Goal: Task Accomplishment & Management: Complete application form

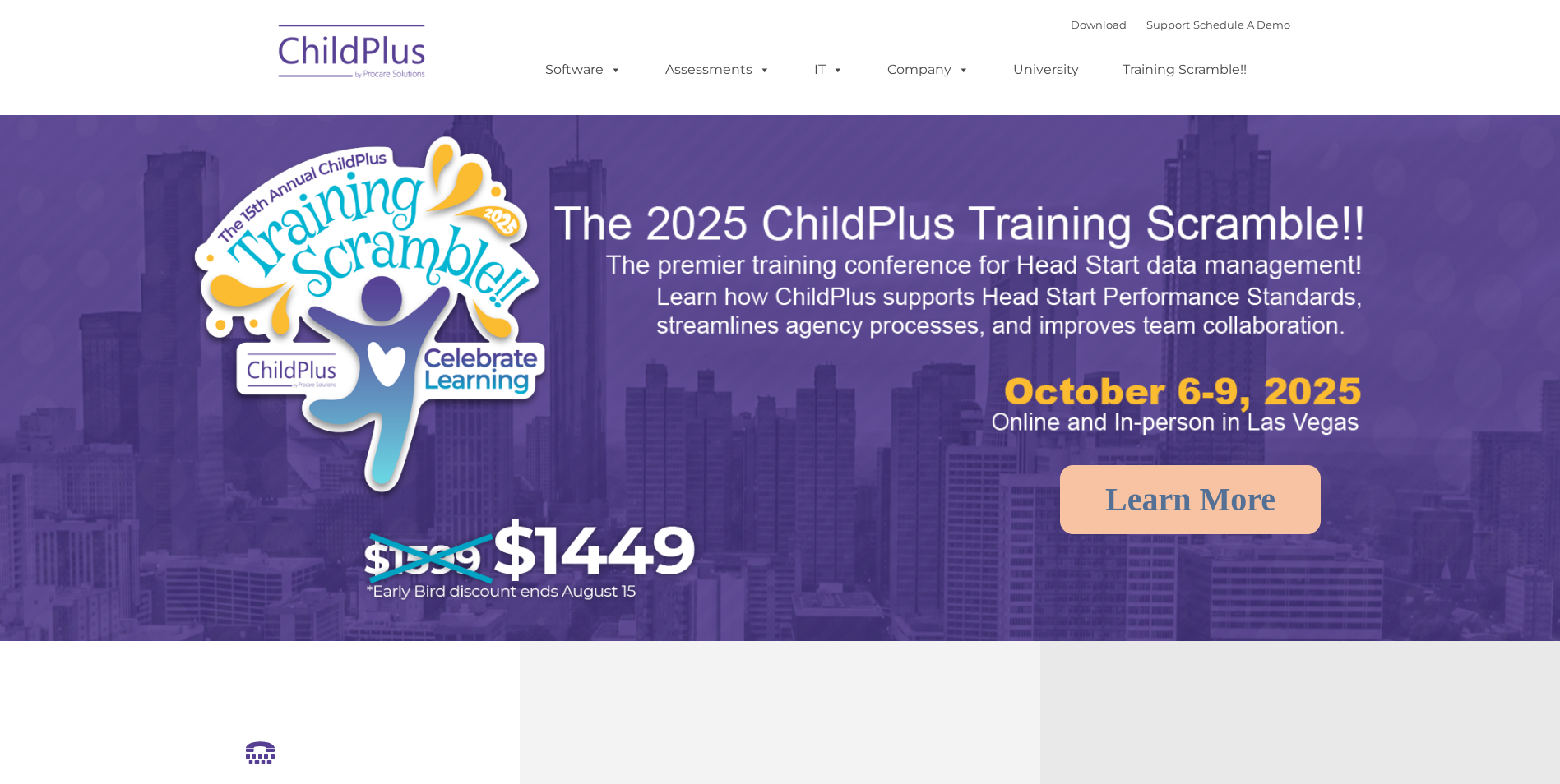
select select "MEDIUM"
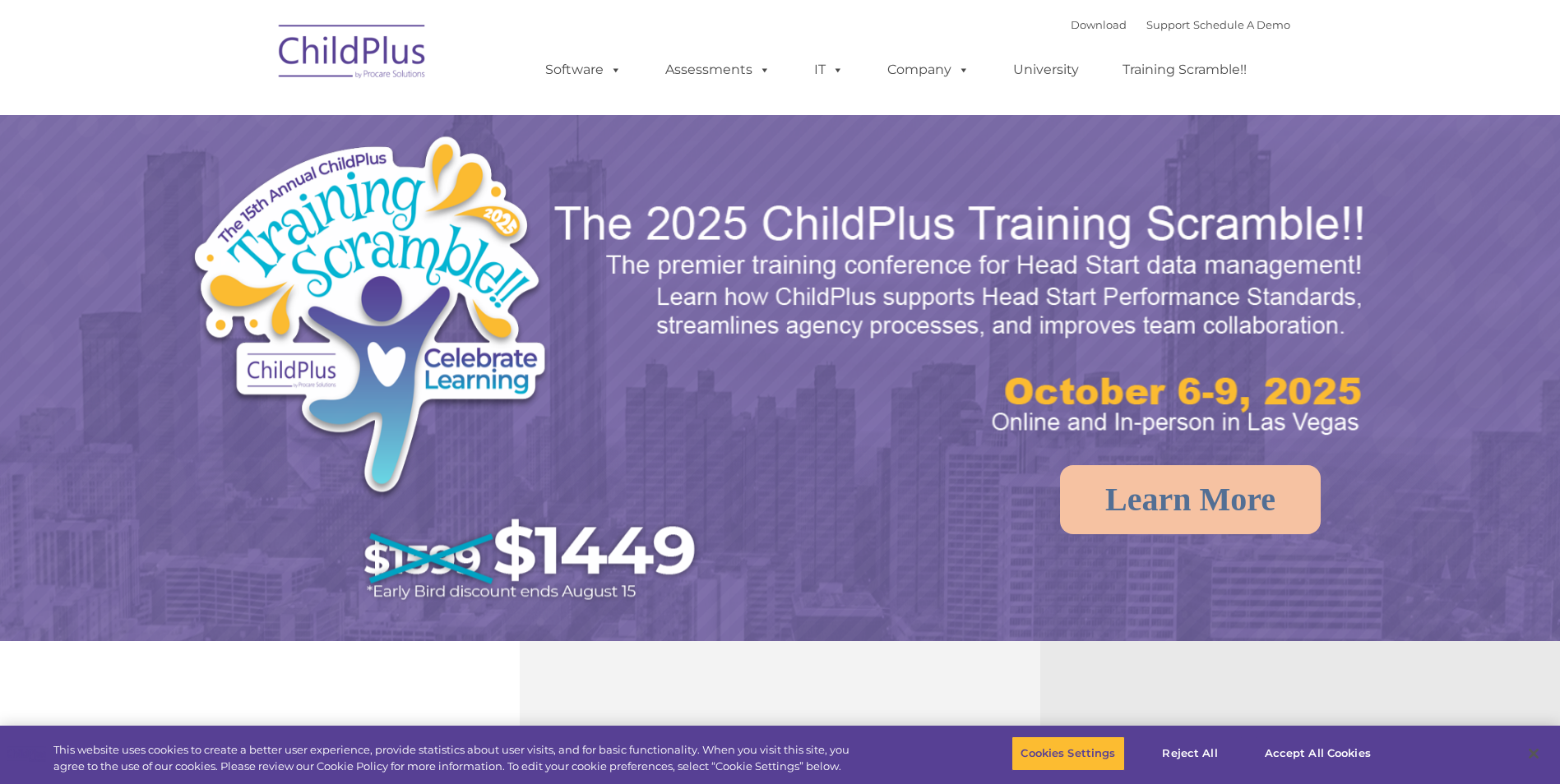
select select "MEDIUM"
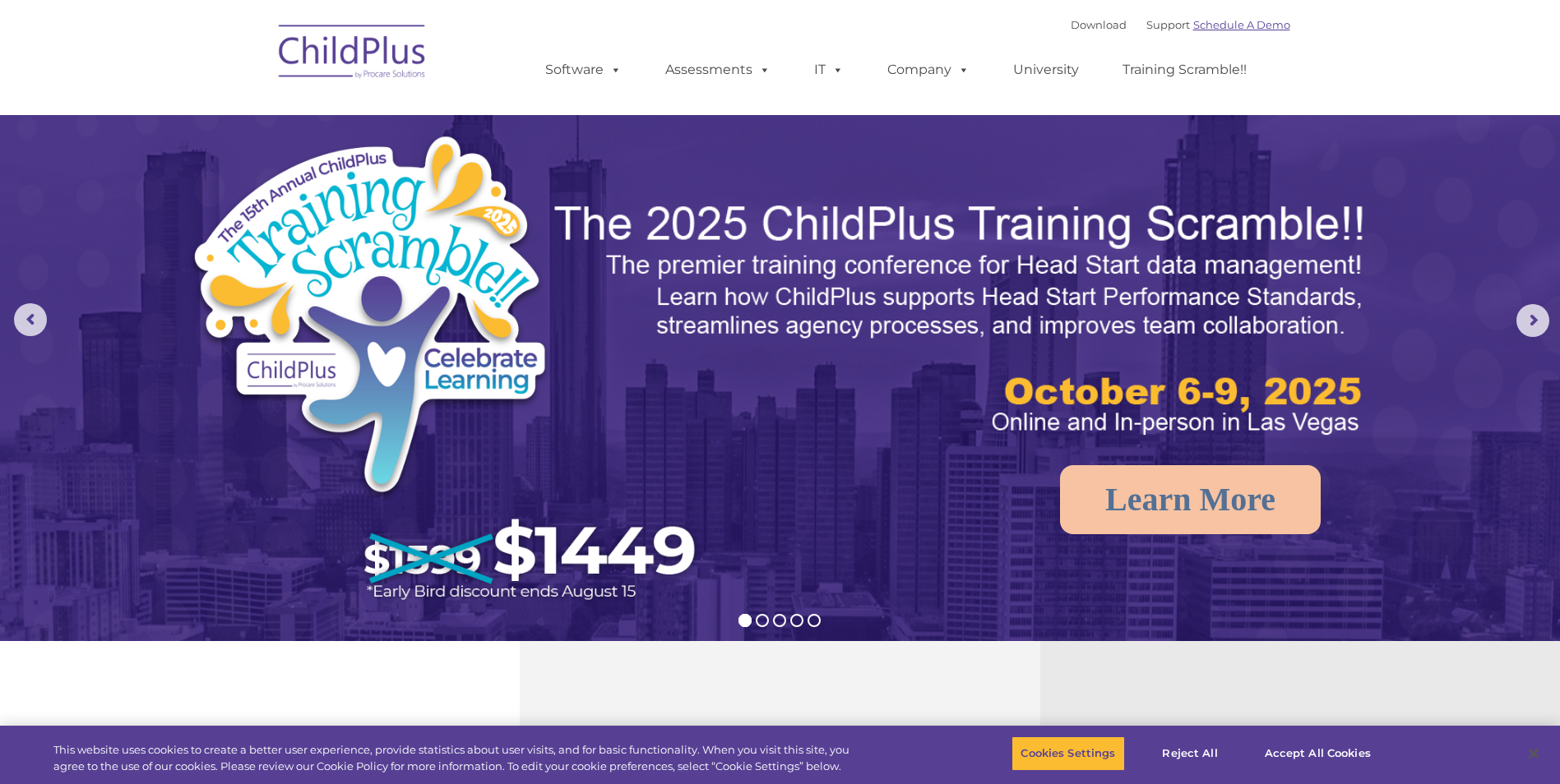
click at [1227, 29] on link "Schedule A Demo" at bounding box center [1242, 24] width 97 height 13
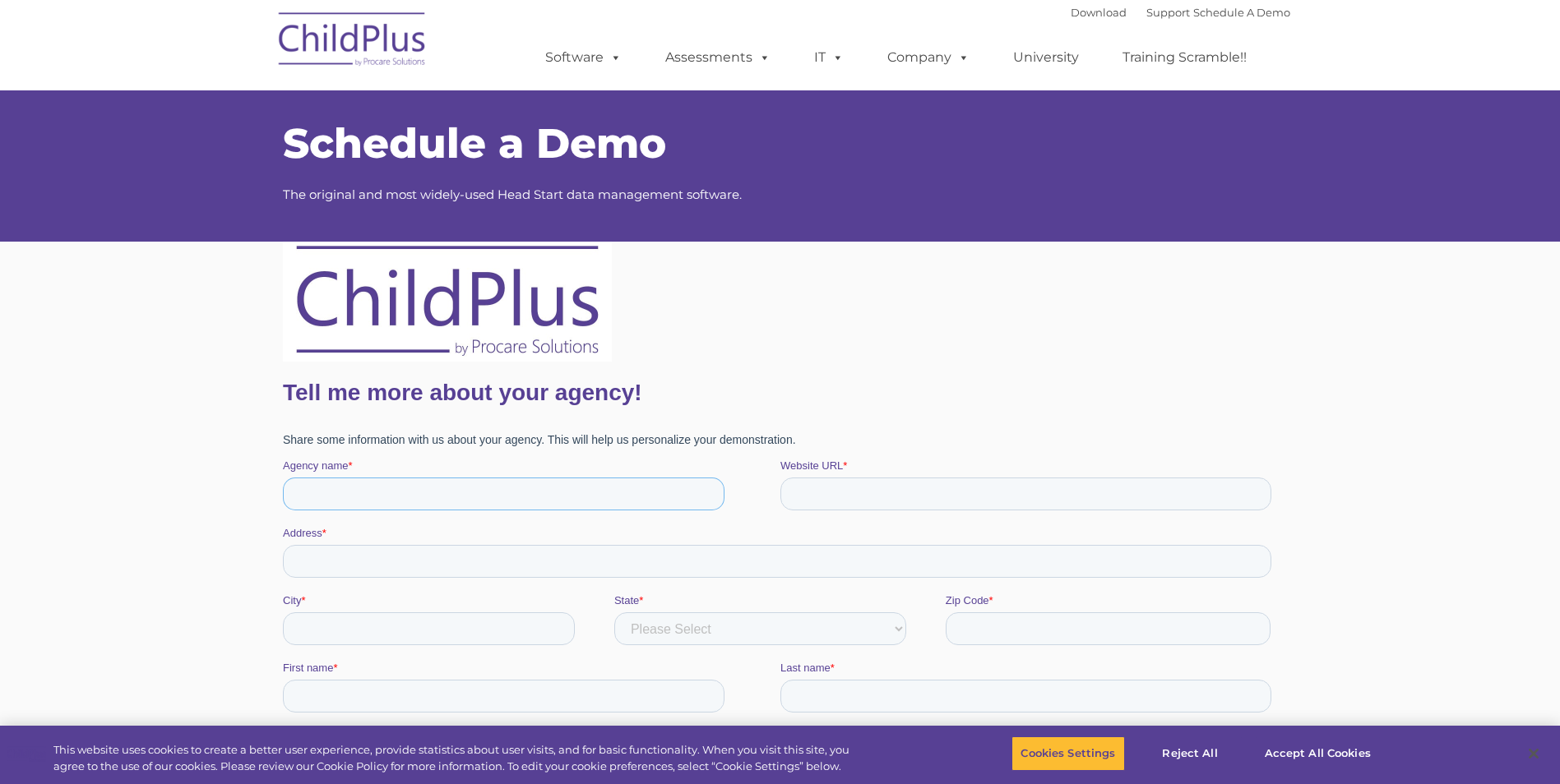
click at [341, 490] on input "Agency name *" at bounding box center [503, 493] width 441 height 33
type input "nadea"
click at [340, 558] on input "Address *" at bounding box center [776, 561] width 988 height 33
type input "17135 ruette Campana"
type input "White, not Hispanic or Latino"
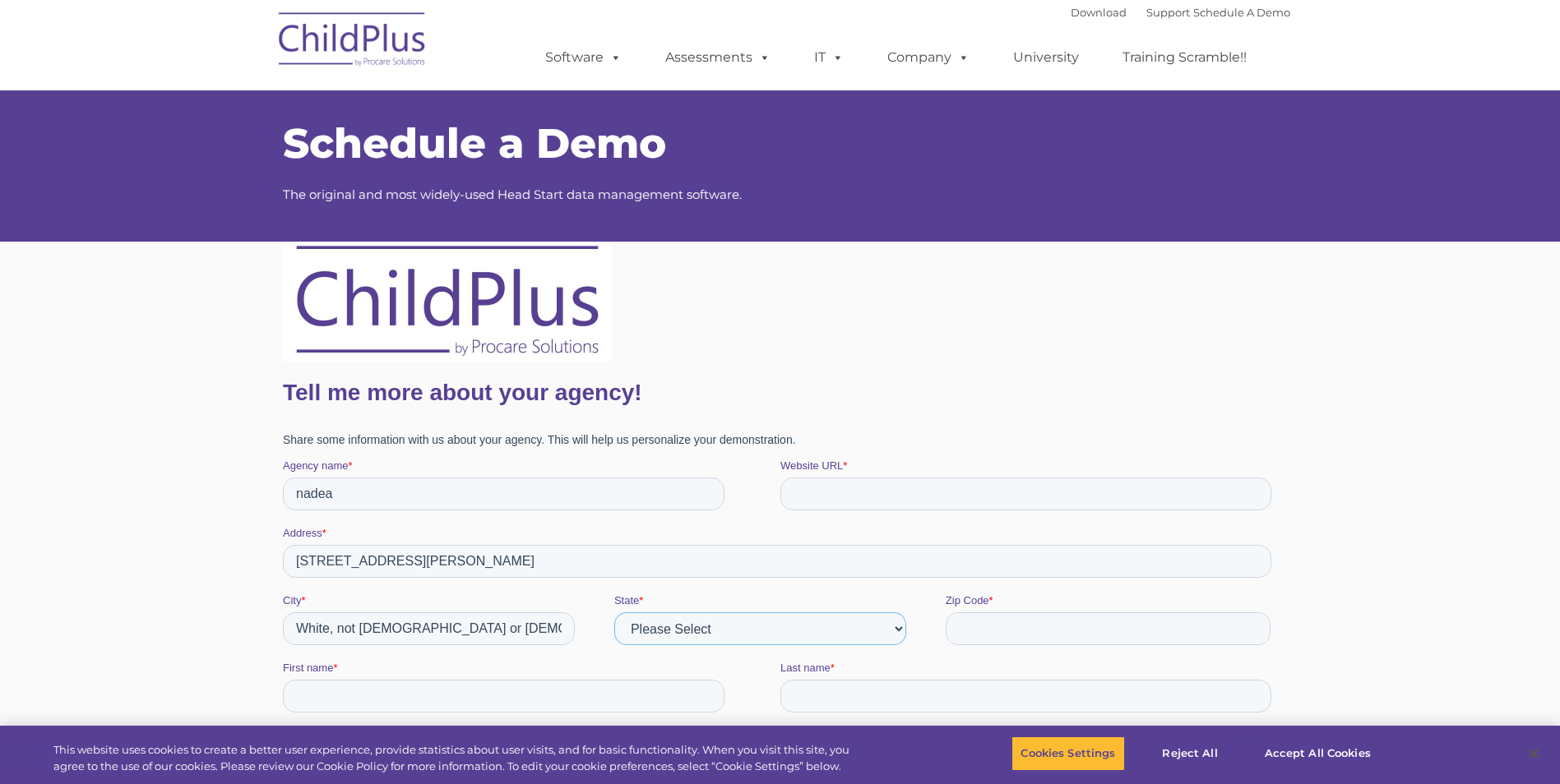
select select "California"
type input "92128"
type input "nadea"
type input "azim"
type input "NAzim@maacproject.org"
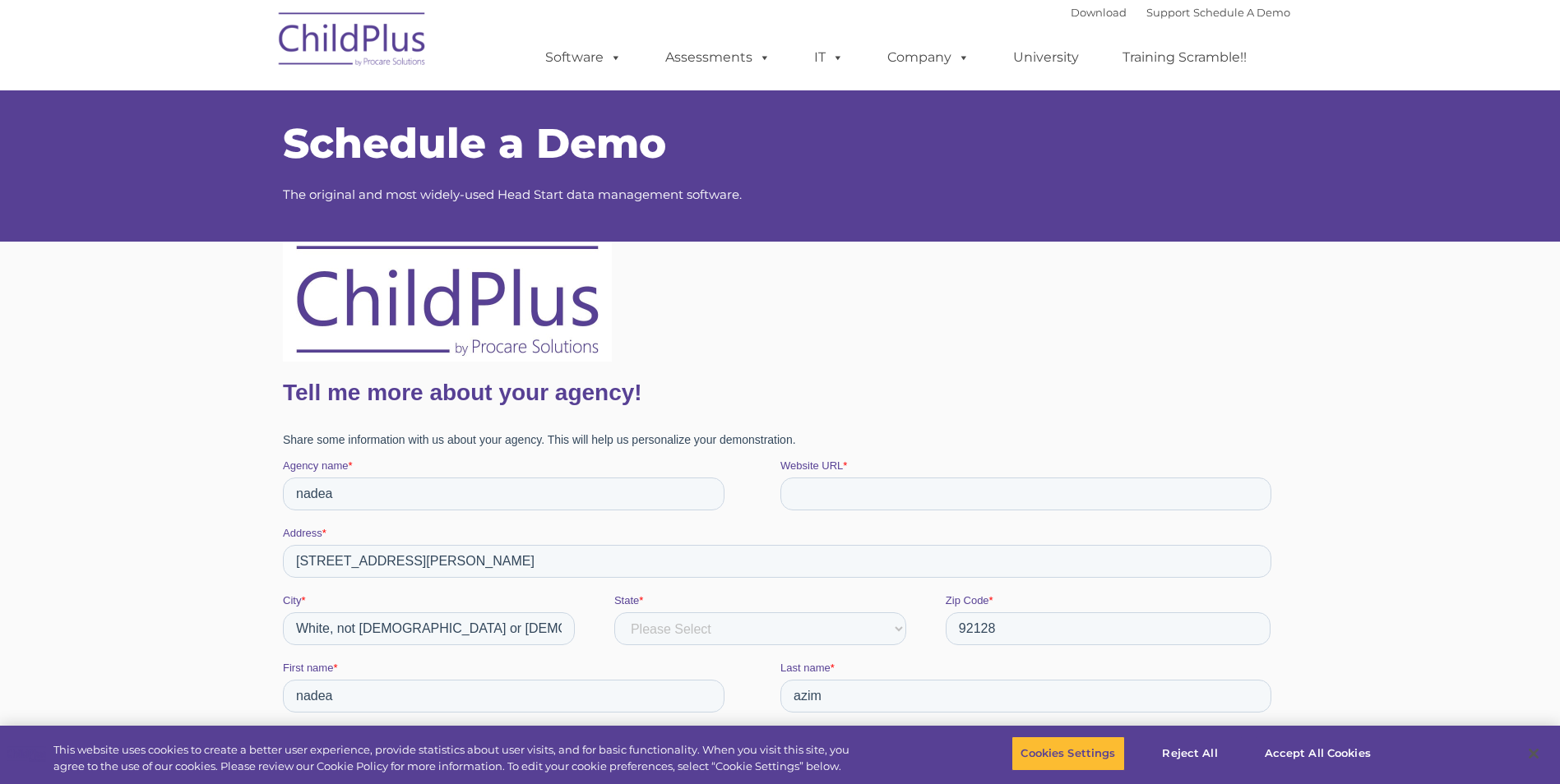
type input "18587761387"
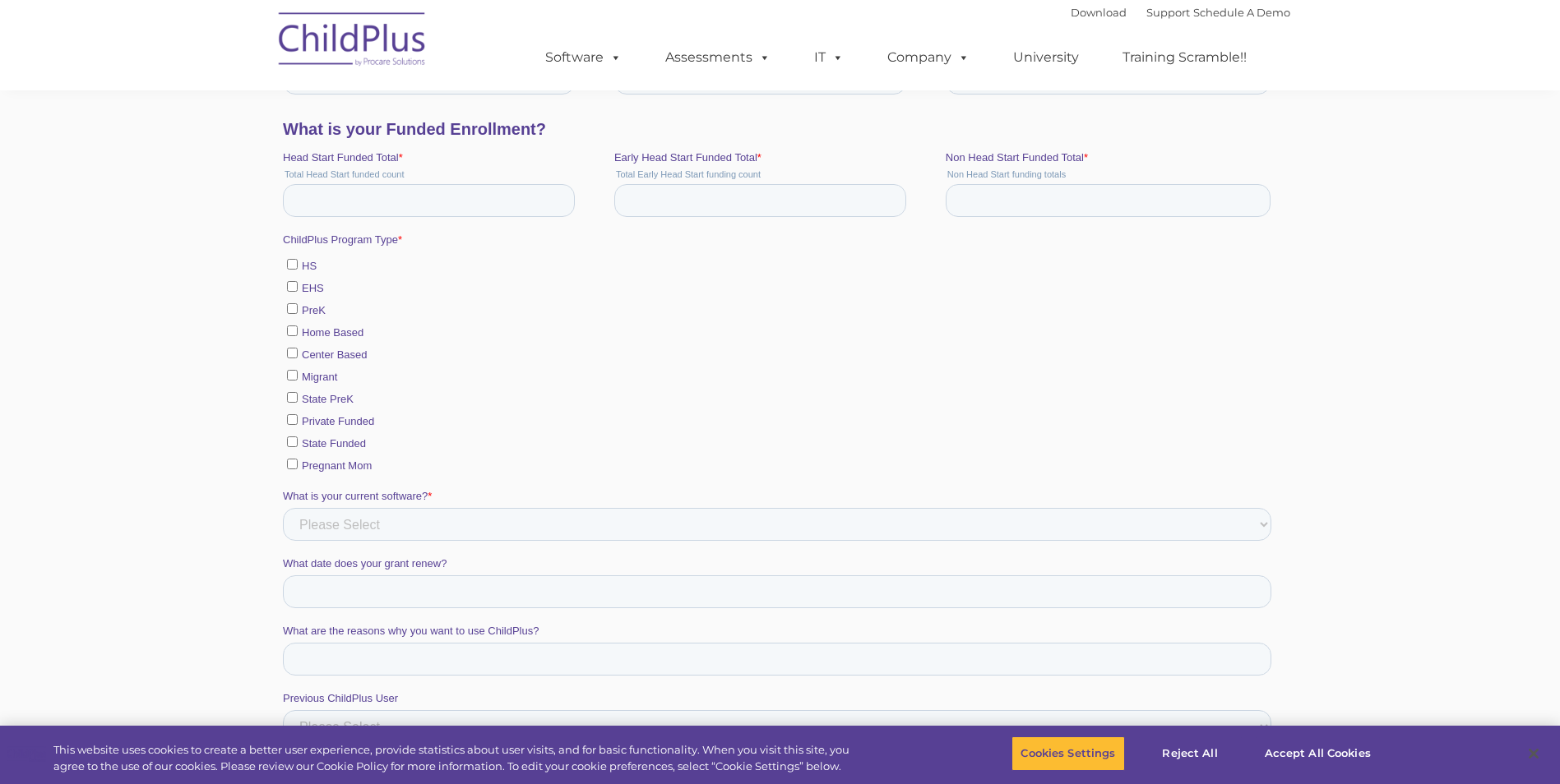
scroll to position [687, 0]
click at [291, 287] on input "EHS" at bounding box center [291, 284] width 10 height 10
checkbox input "true"
click at [321, 521] on select "Please Select Alliance Apricot Brightwheel CAP60 CAPTAIN ChildPlus COPA Easy Tr…" at bounding box center [776, 522] width 988 height 33
select select "myHeadStart"
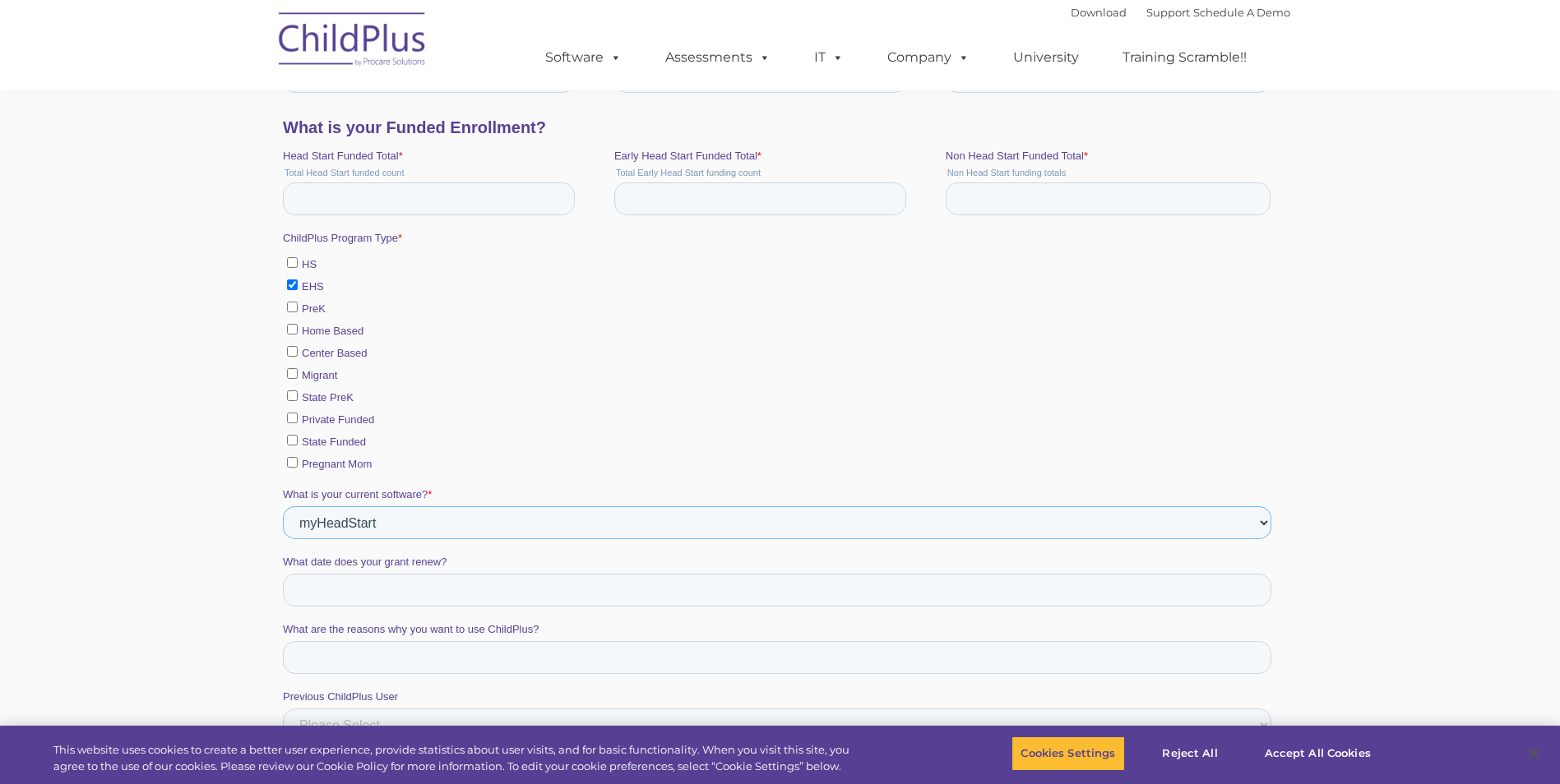
click at [282, 539] on select "Please Select Alliance Apricot Brightwheel CAP60 CAPTAIN ChildPlus COPA Easy Tr…" at bounding box center [776, 522] width 988 height 33
click at [326, 596] on input "What date does your grant renew?" at bounding box center [776, 590] width 988 height 33
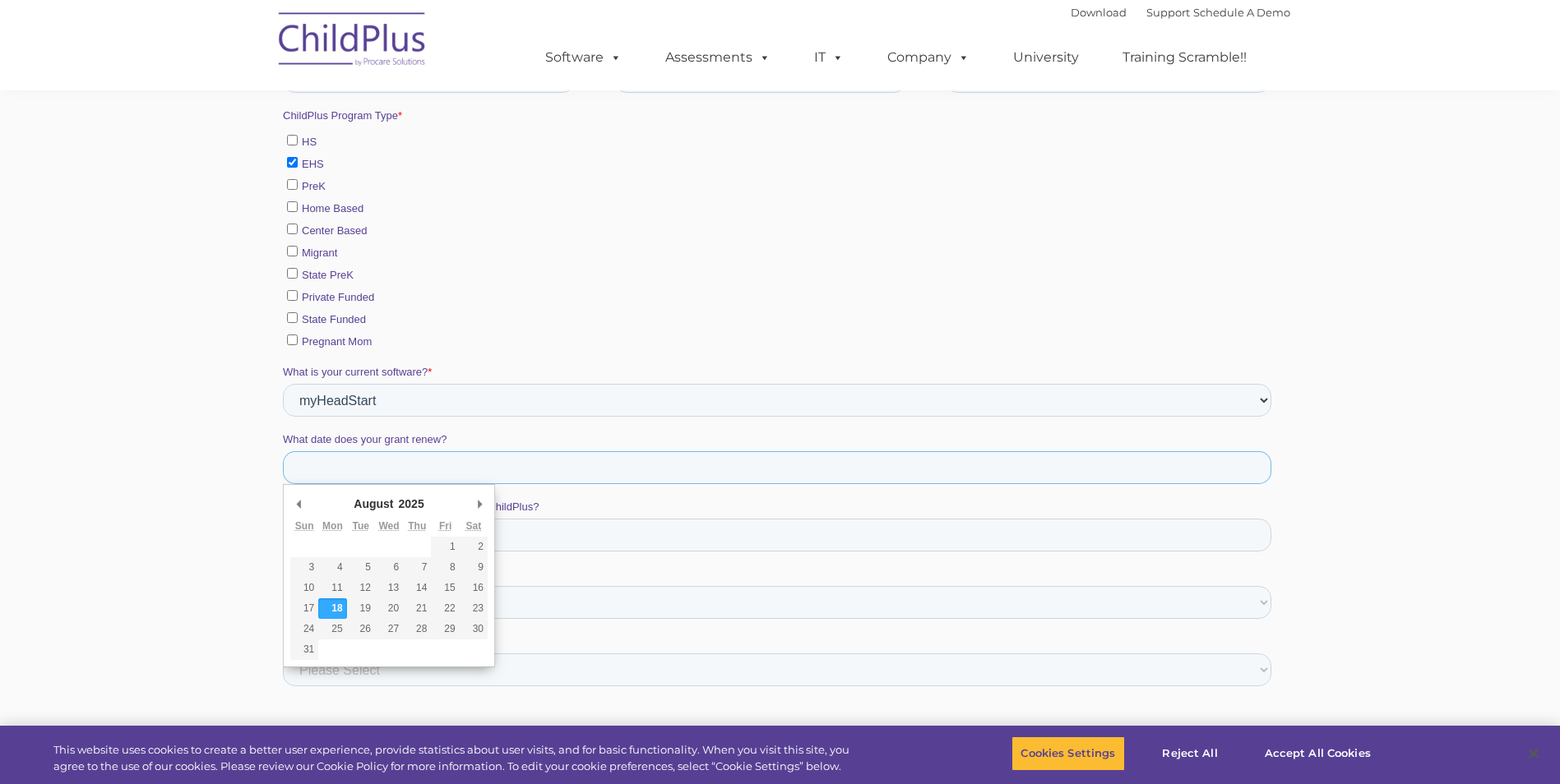
scroll to position [885, 0]
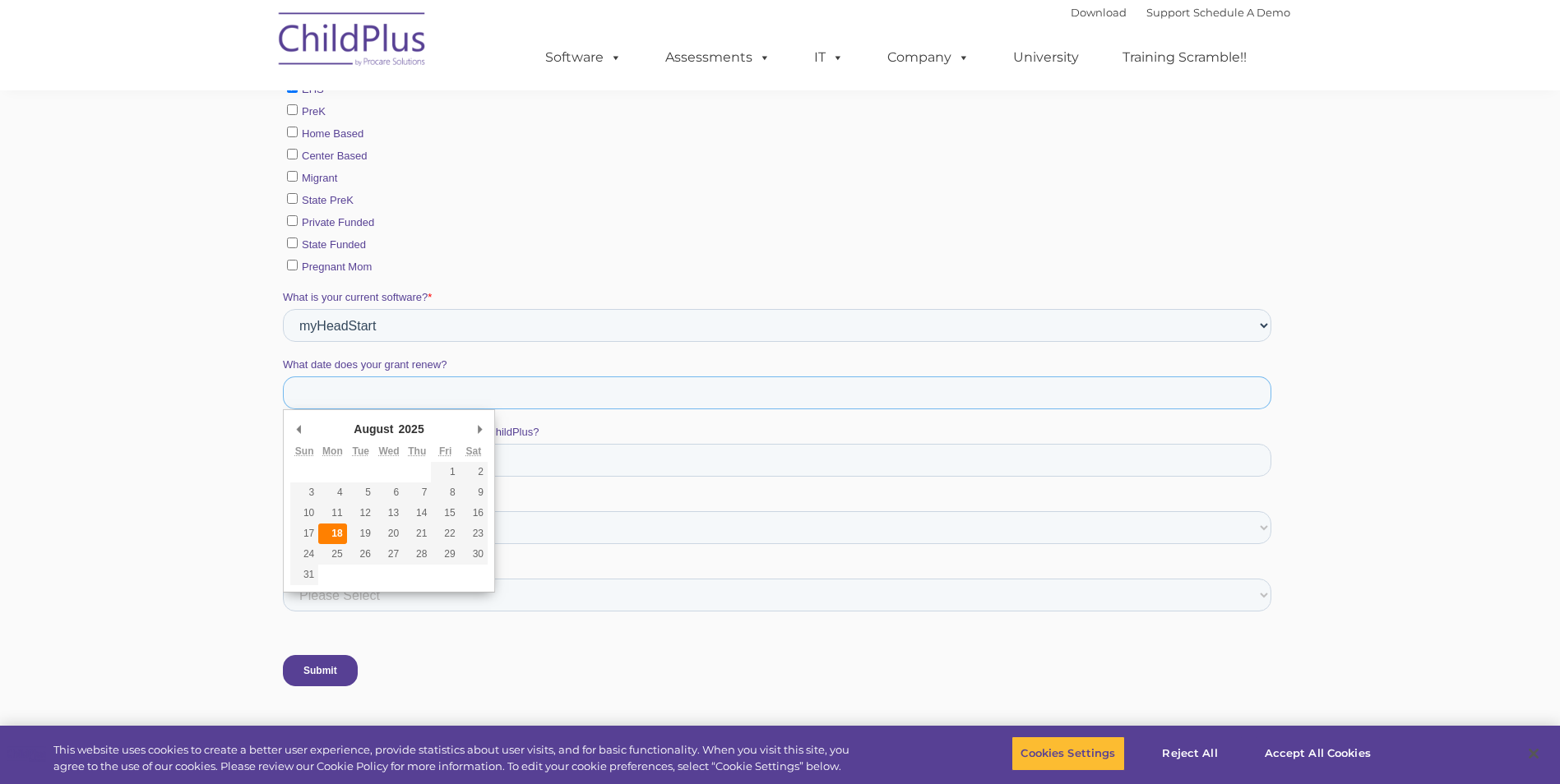
type div "2025-08-18"
type input "08/18/2025"
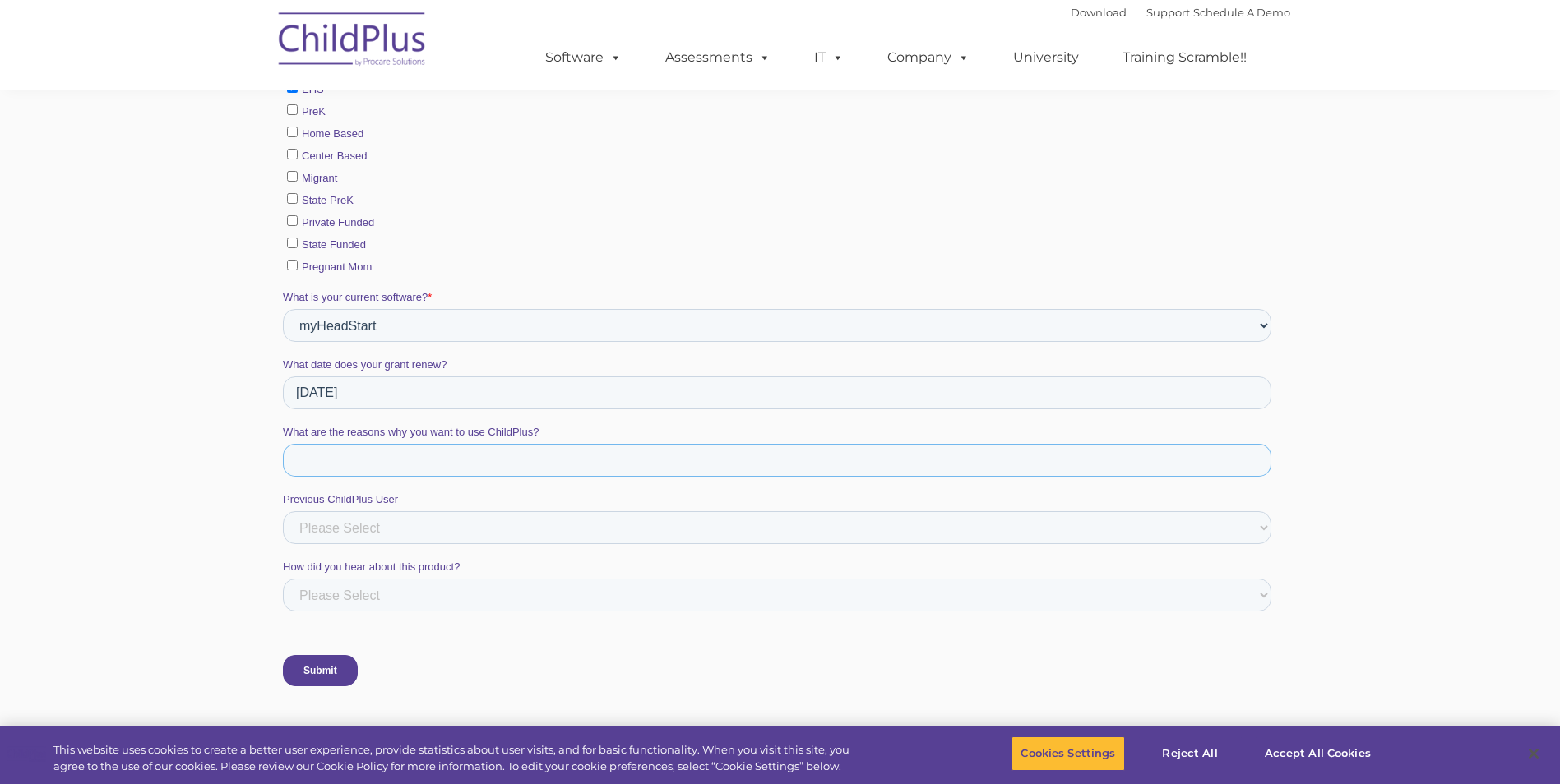
click at [341, 456] on input "What are the reasons why you want to use ChildPlus?" at bounding box center [776, 460] width 988 height 33
type input "do drdps"
click at [337, 529] on select "Please Select Yes No" at bounding box center [776, 527] width 988 height 33
select select "Yes"
click at [282, 544] on select "Please Select Yes No" at bounding box center [776, 527] width 988 height 33
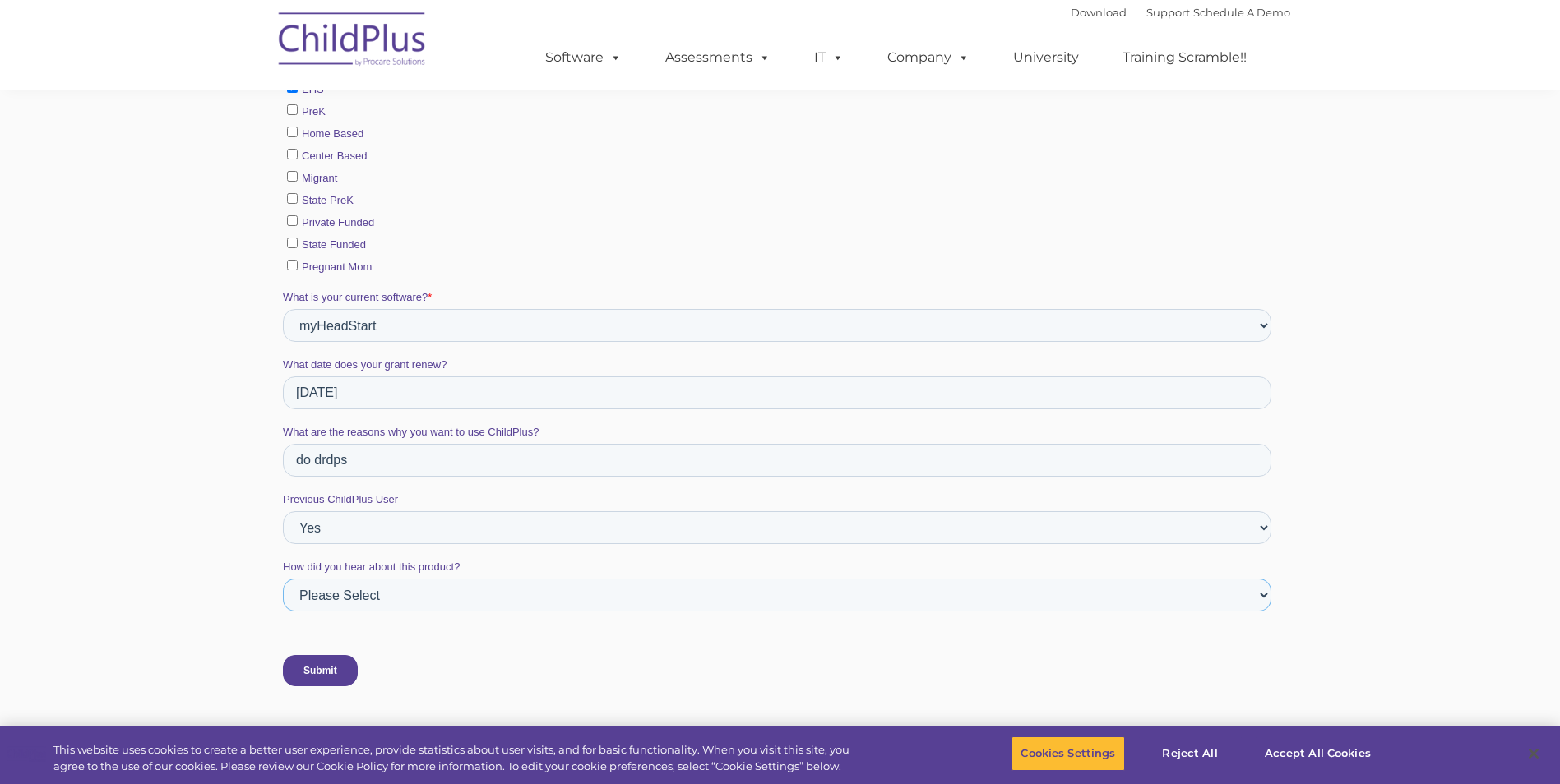
click at [319, 595] on select "Please Select ChildPlus Staff ChildPlus Pop-up Message Email Social Media Websi…" at bounding box center [776, 594] width 988 height 33
select select "ChildPlus Staff"
click at [282, 612] on select "Please Select ChildPlus Staff ChildPlus Pop-up Message Email Social Media Websi…" at bounding box center [776, 594] width 988 height 33
click at [325, 671] on input "Submit" at bounding box center [320, 670] width 75 height 31
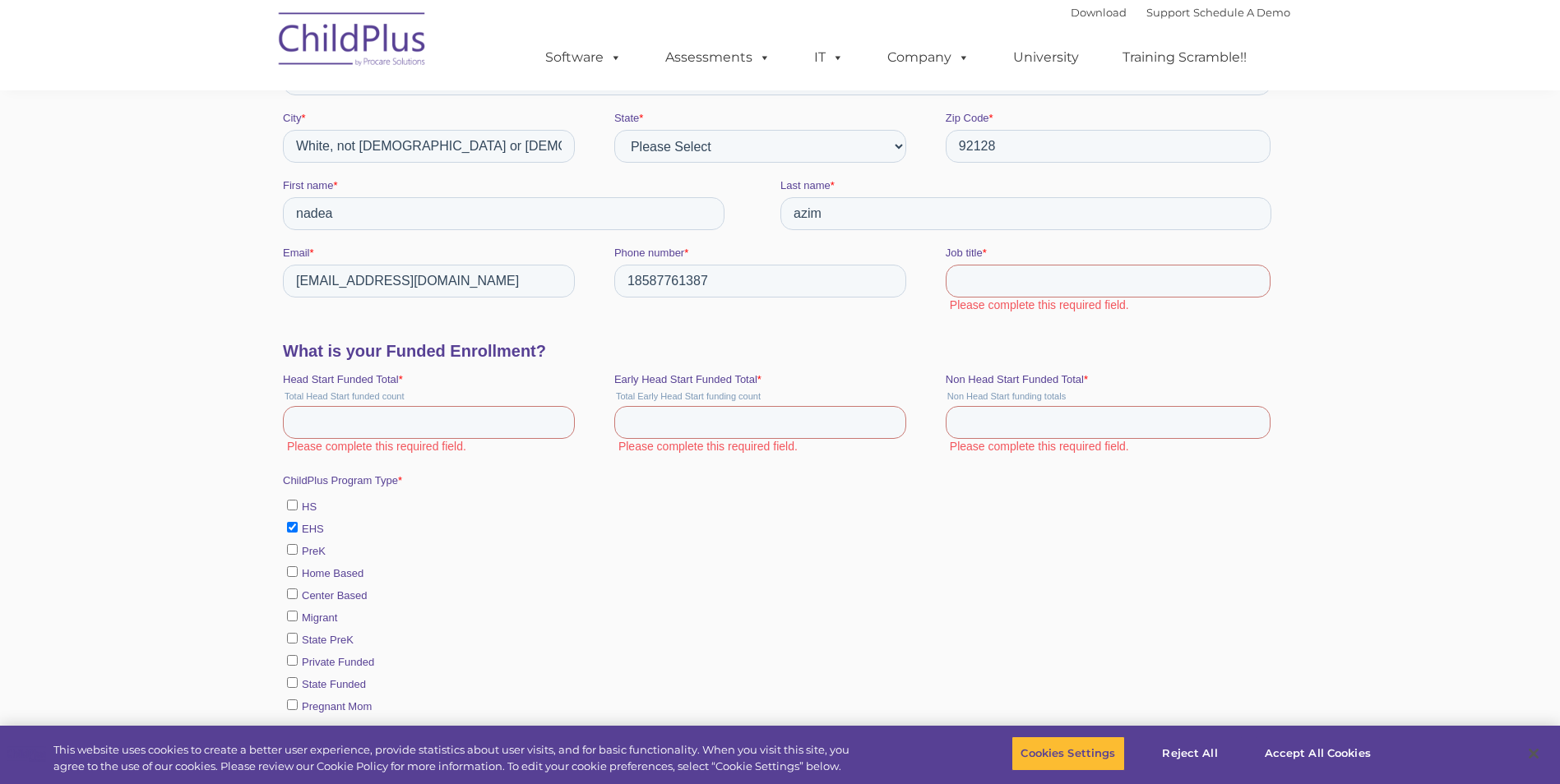
scroll to position [530, 0]
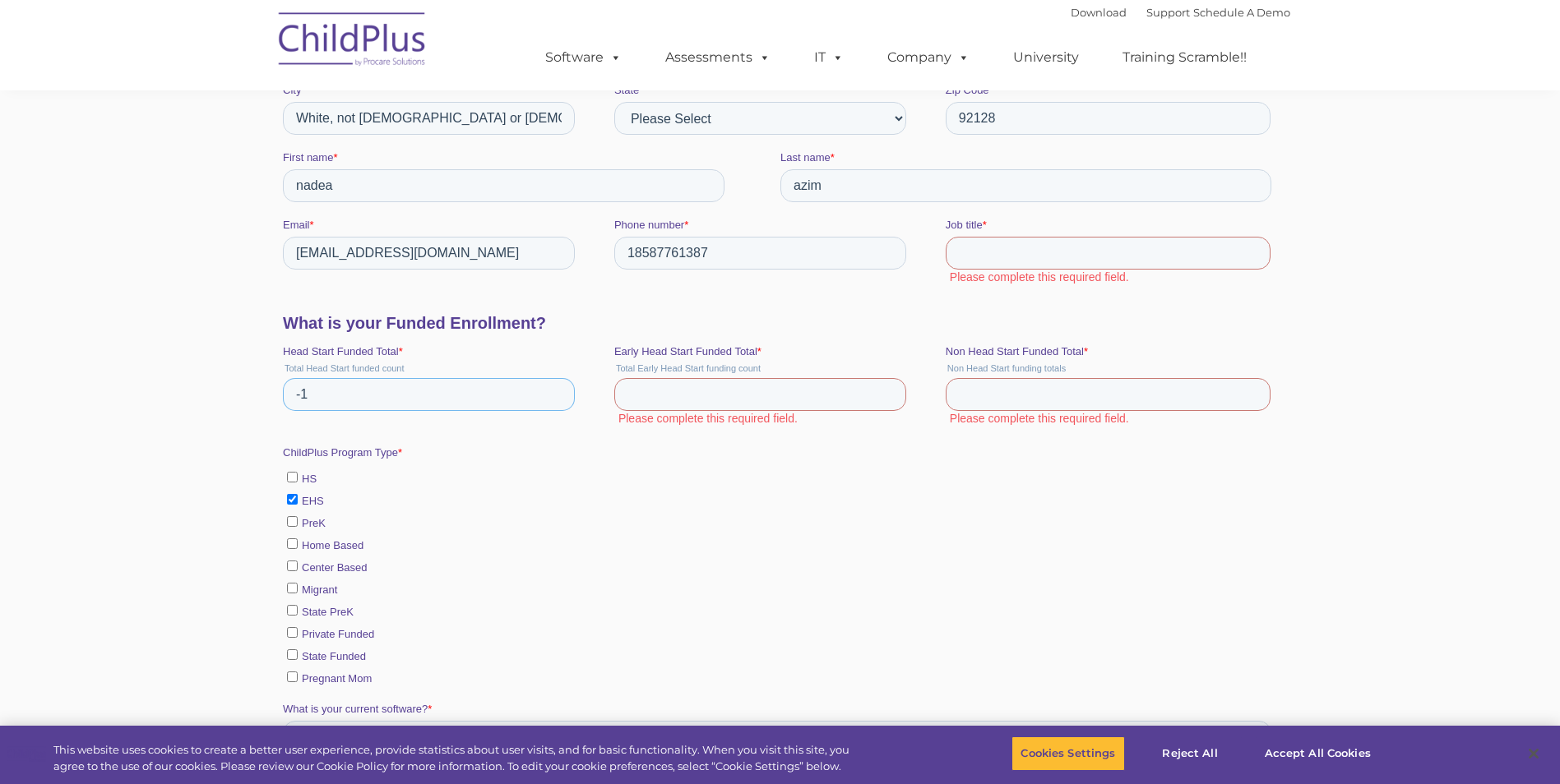
type input "-1"
click at [556, 398] on input "-1" at bounding box center [428, 394] width 292 height 33
type input "-1"
click at [886, 394] on input "-1" at bounding box center [759, 394] width 292 height 33
click at [654, 391] on input "Early Head Start Funded Total *" at bounding box center [759, 394] width 292 height 33
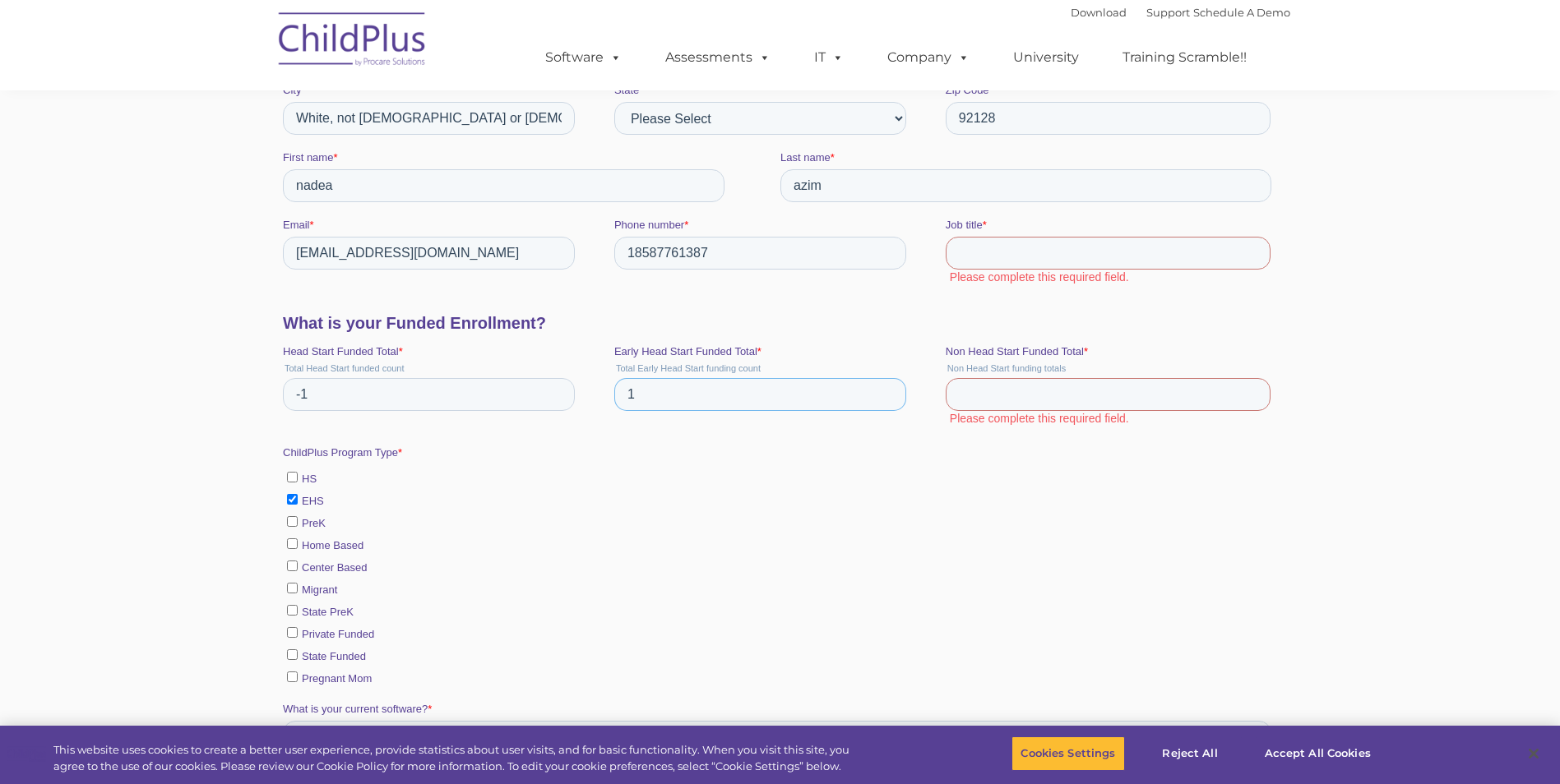
type input "1"
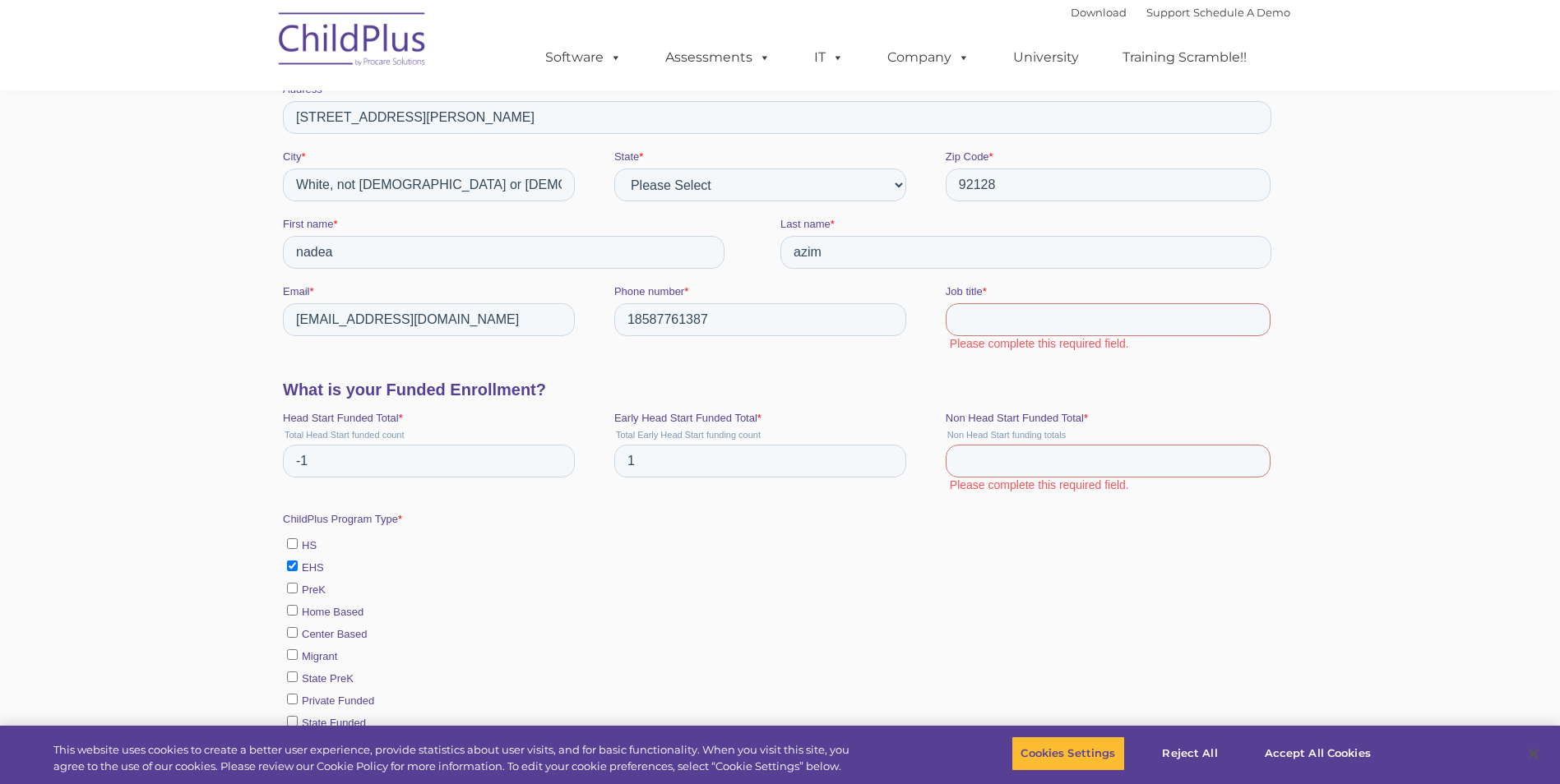
scroll to position [448, 0]
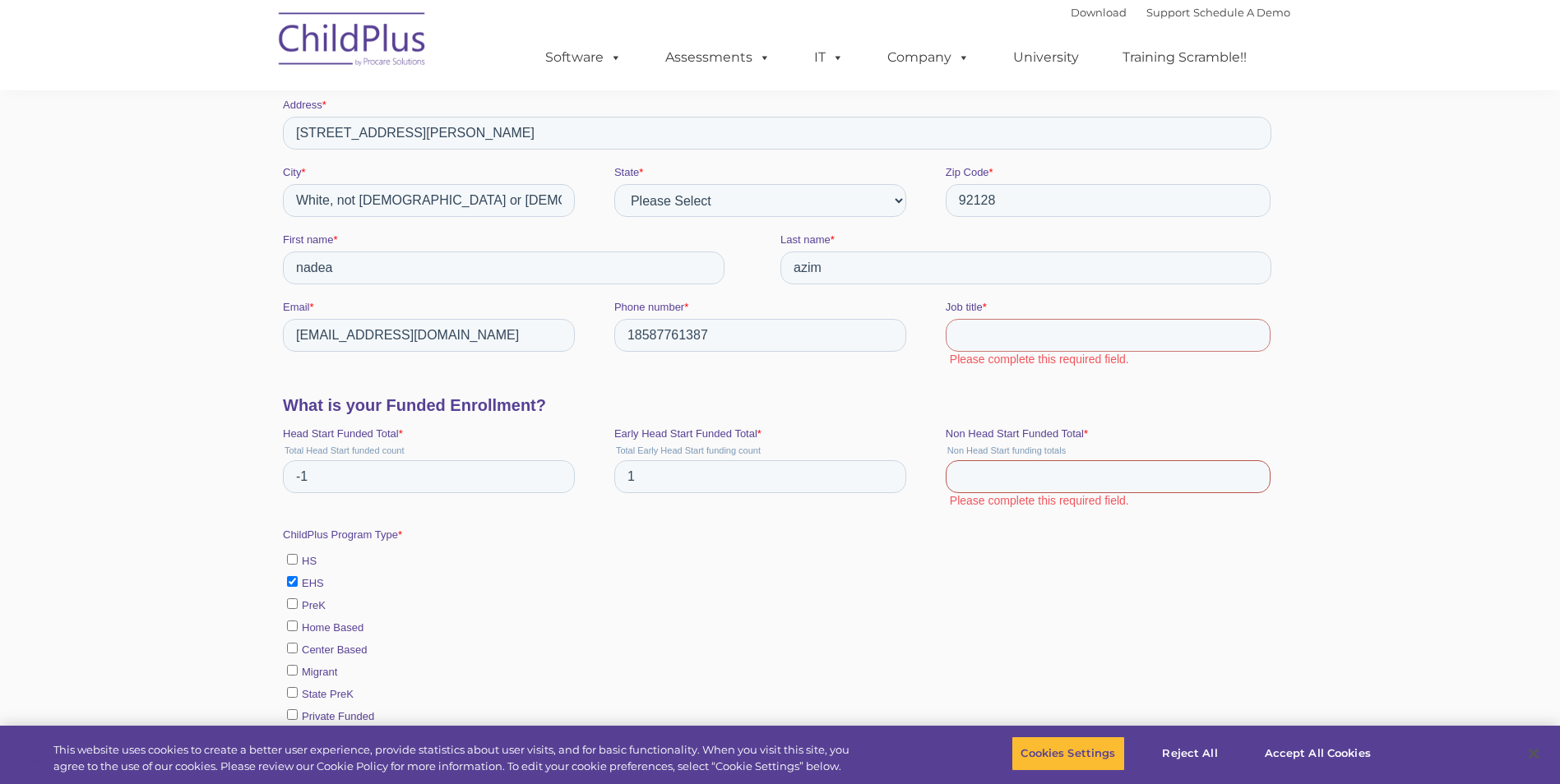
click at [981, 462] on input "Non Head Start Funded Total *" at bounding box center [1108, 477] width 325 height 33
type input "1"
click at [967, 333] on input "Job title *" at bounding box center [1108, 335] width 325 height 33
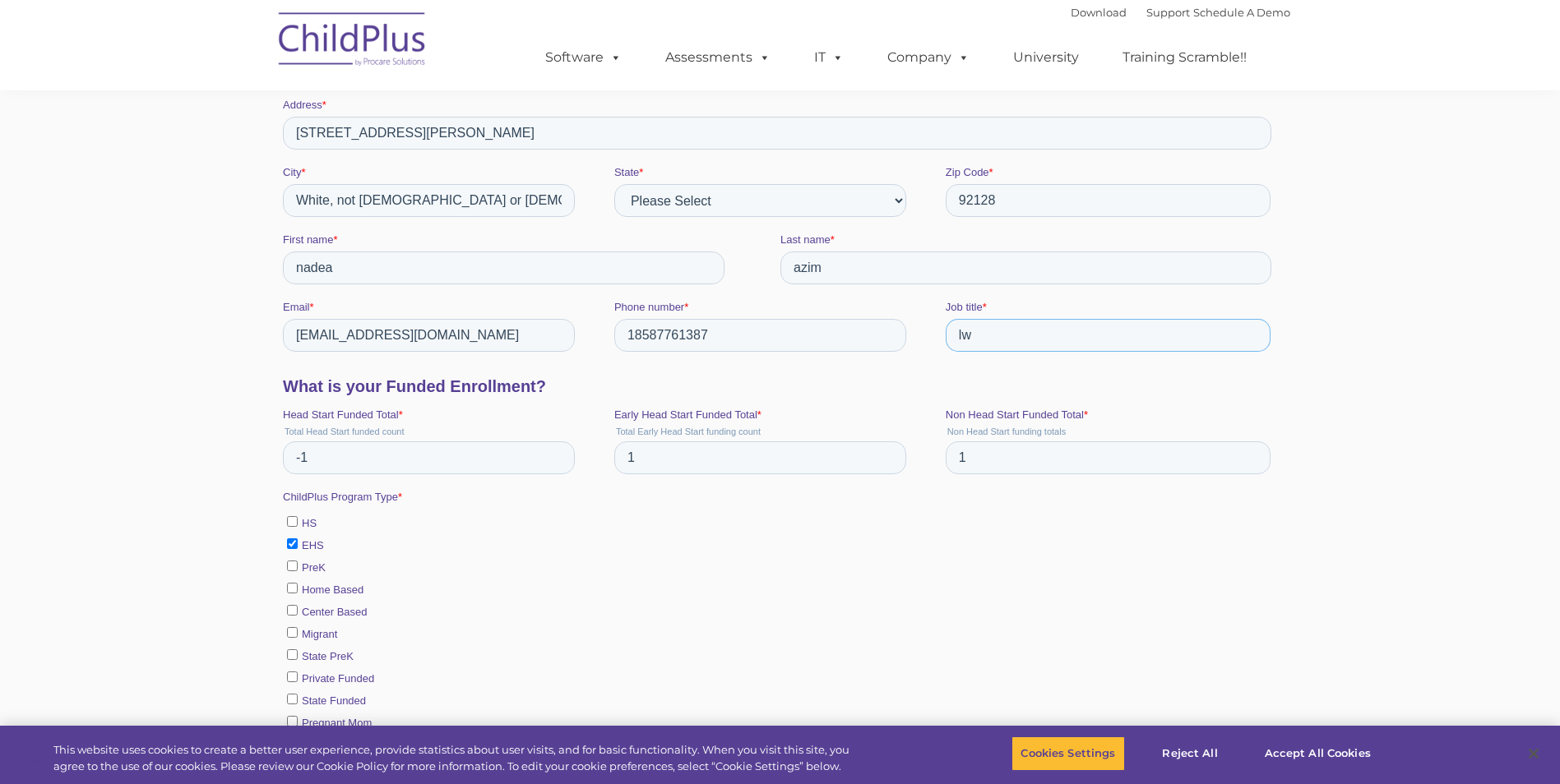
type input "l"
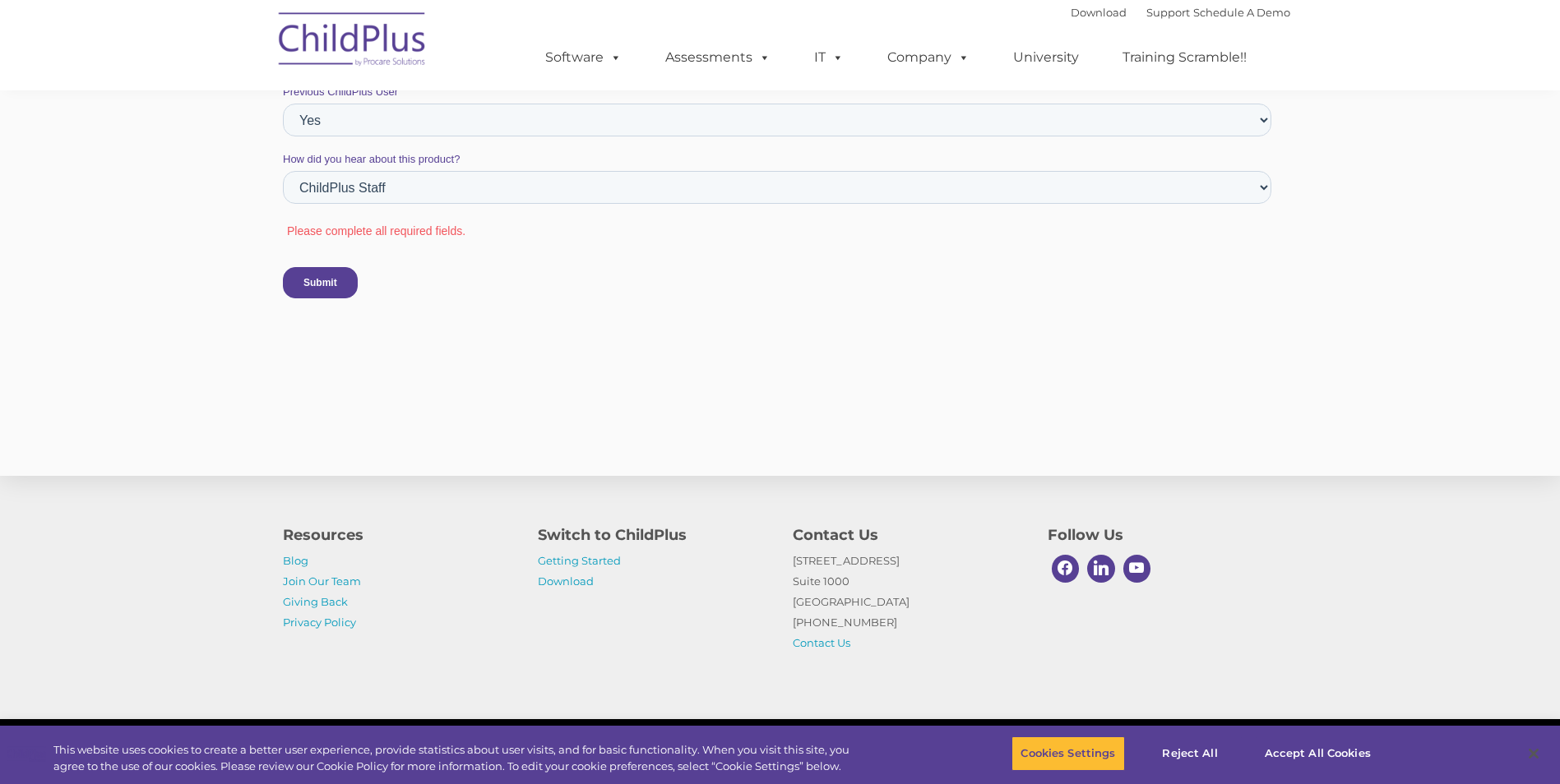
scroll to position [1314, 0]
type input "LEAD TEACHER"
click at [317, 276] on input "Submit" at bounding box center [320, 279] width 75 height 31
click at [322, 274] on input "Submit" at bounding box center [320, 279] width 75 height 31
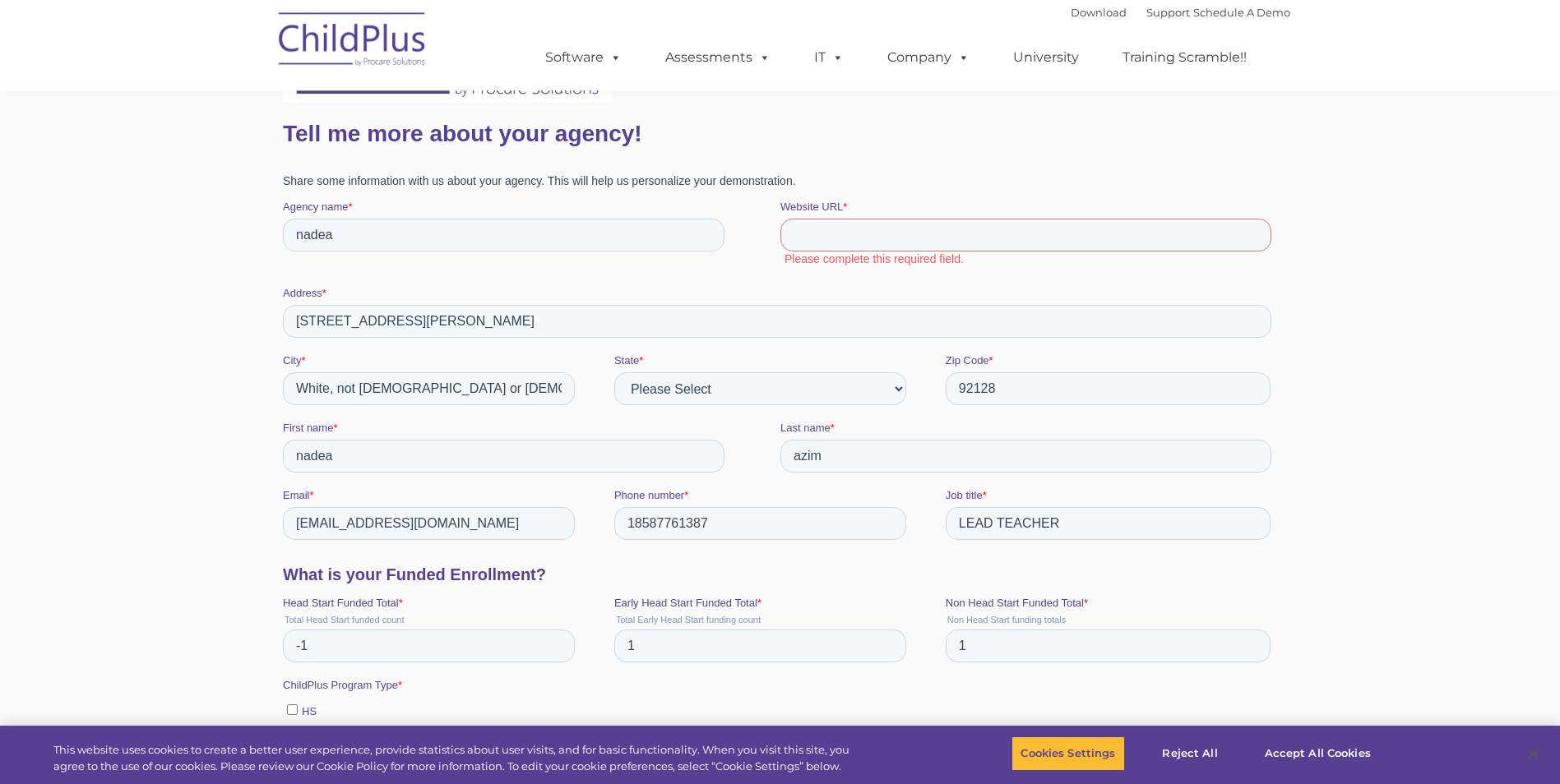
scroll to position [256, 0]
click at [804, 246] on input "Website URL *" at bounding box center [1024, 237] width 491 height 33
drag, startPoint x: 352, startPoint y: 242, endPoint x: 294, endPoint y: 237, distance: 58.2
click at [294, 237] on input "nadea" at bounding box center [503, 237] width 441 height 33
type input "m"
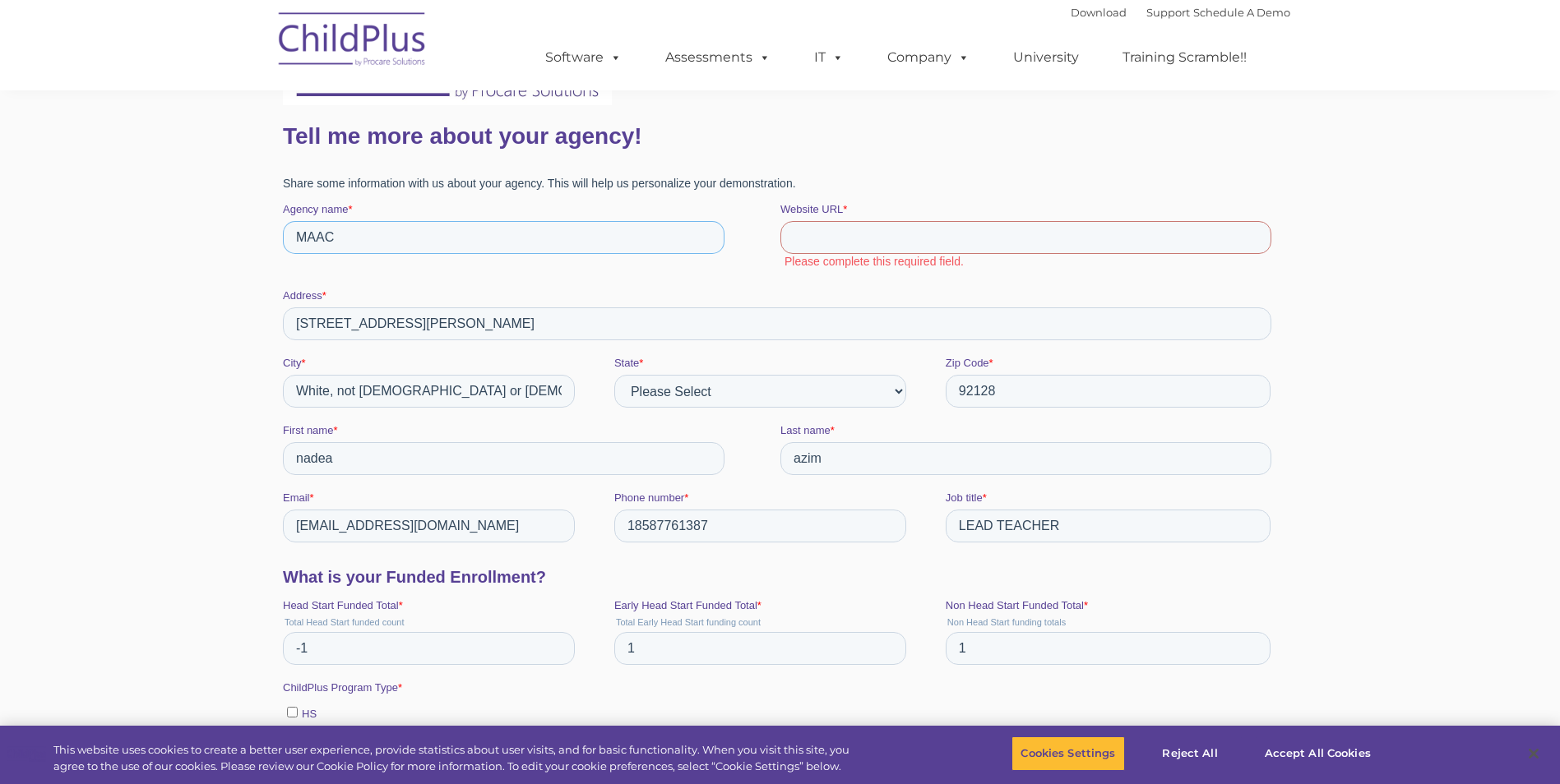
type input "MAAC"
click at [811, 235] on input "Website URL *" at bounding box center [1024, 237] width 491 height 33
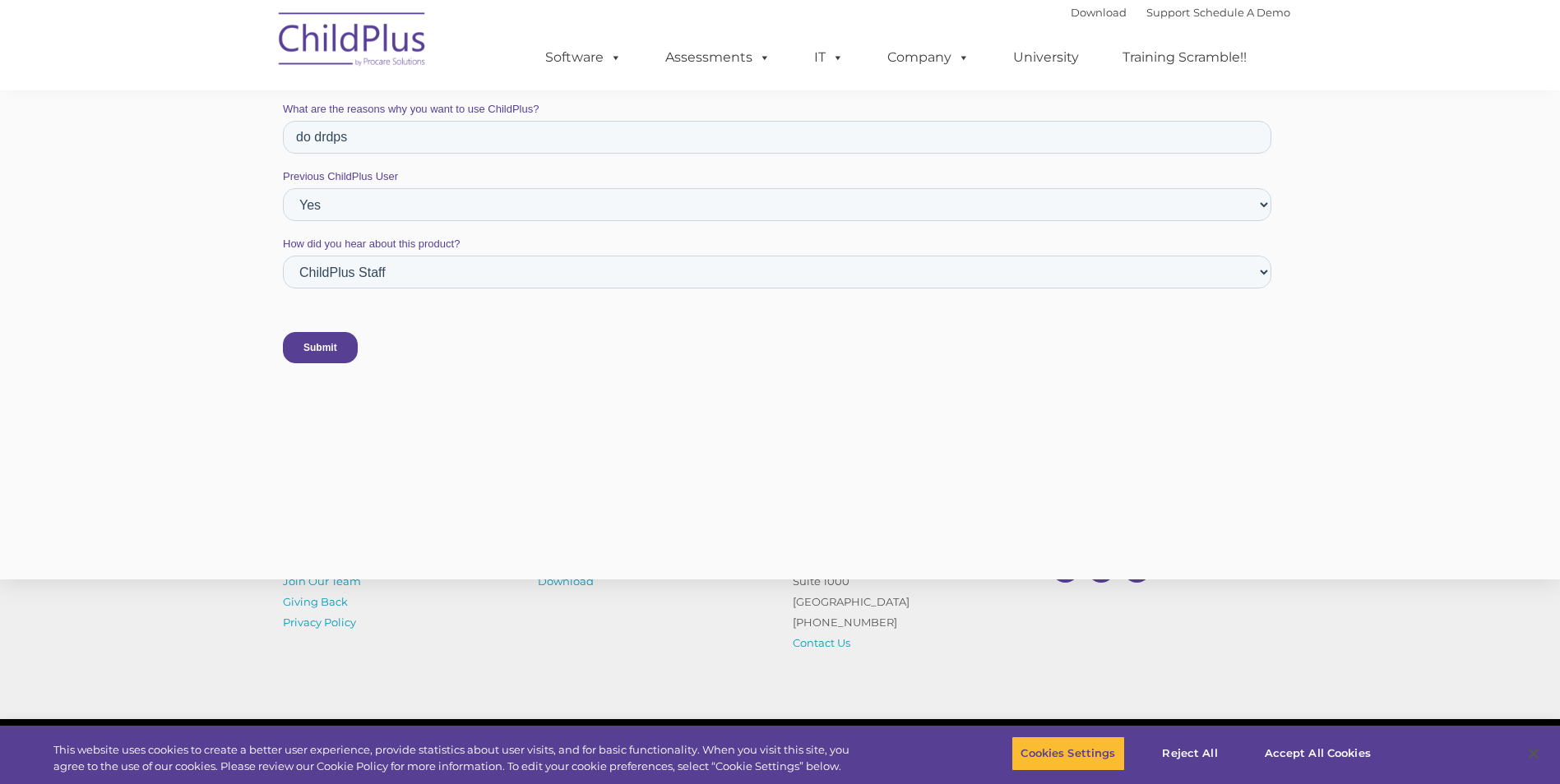
scroll to position [1210, 0]
type input "APPSCHILDPLUDRDPS"
click at [328, 342] on input "Submit" at bounding box center [320, 345] width 75 height 31
